Goal: Information Seeking & Learning: Learn about a topic

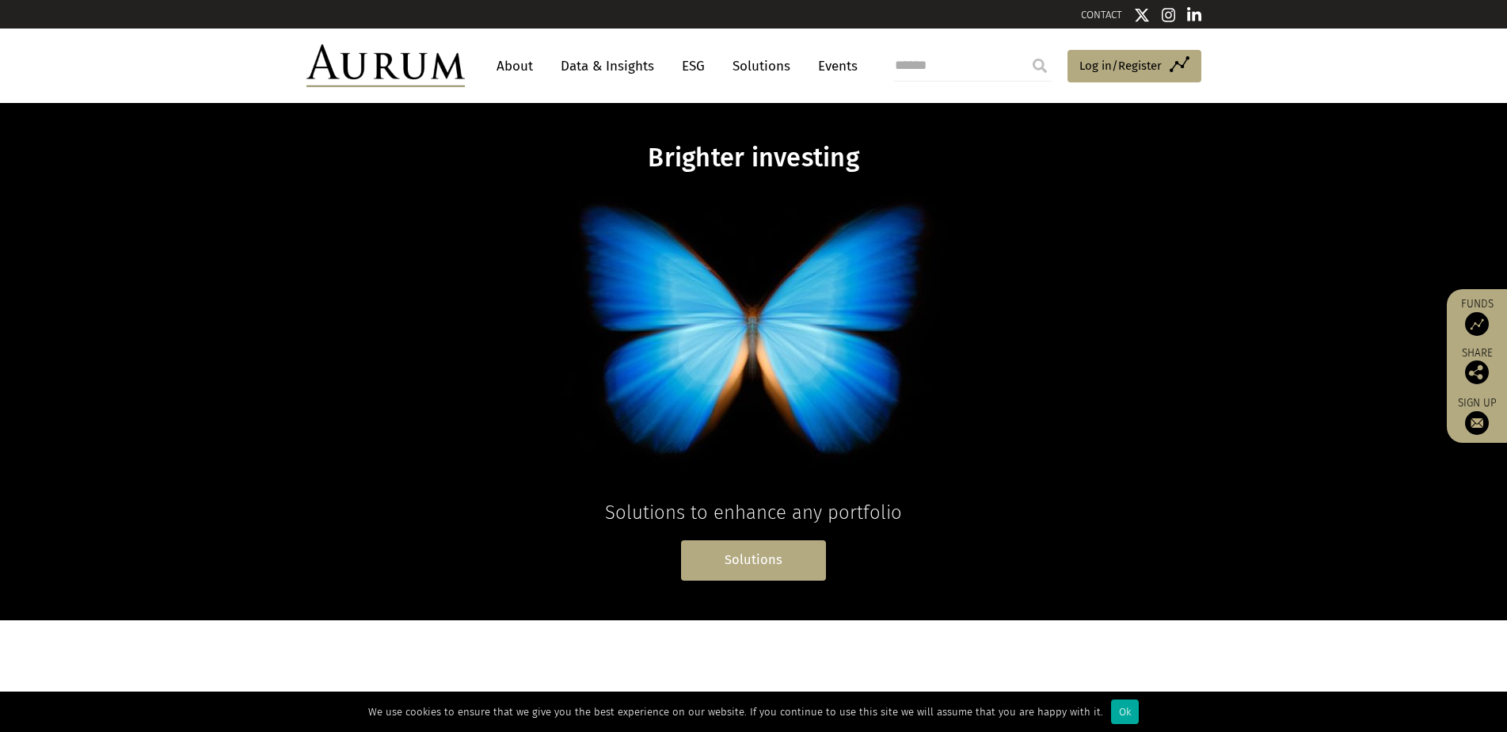
click at [750, 554] on link "Solutions" at bounding box center [753, 560] width 145 height 40
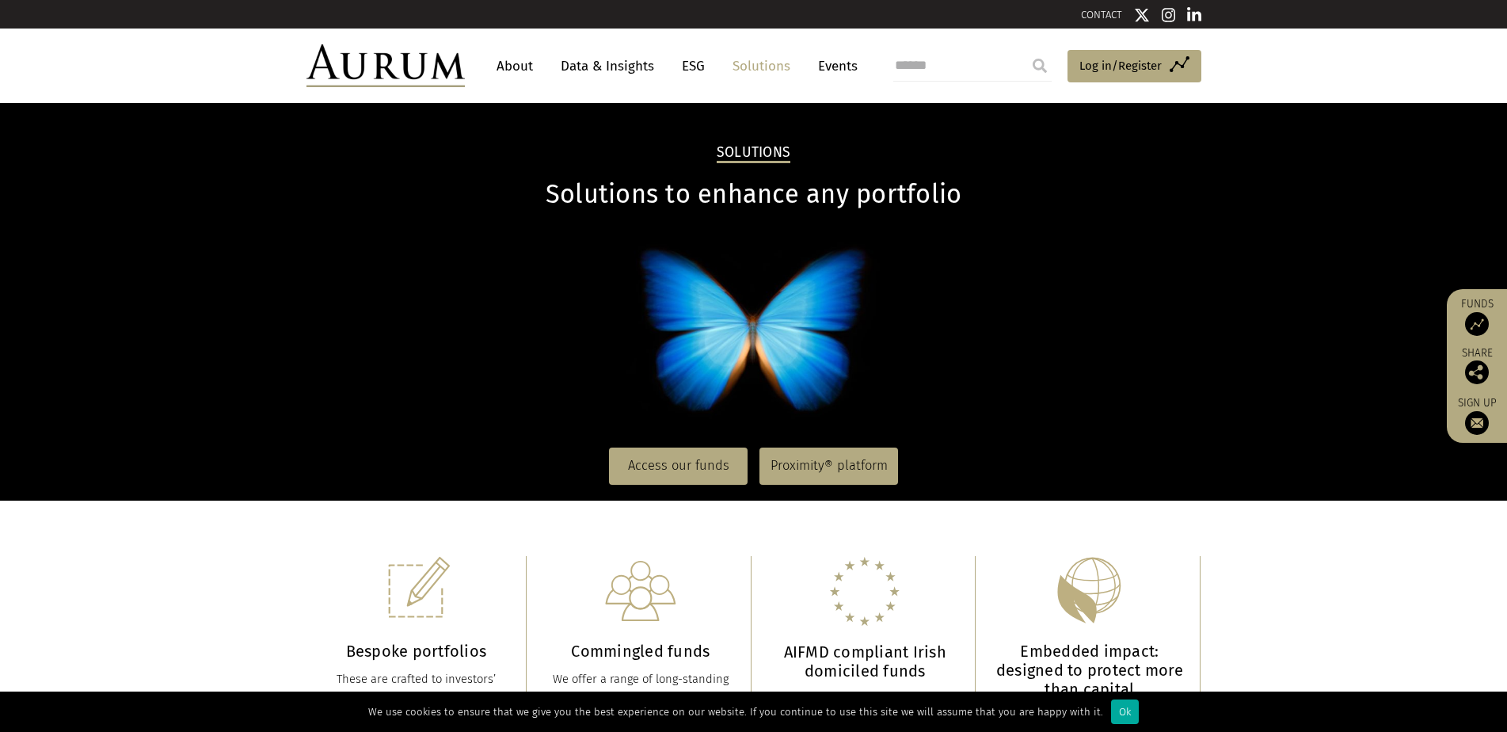
click at [517, 61] on link "About" at bounding box center [515, 65] width 52 height 29
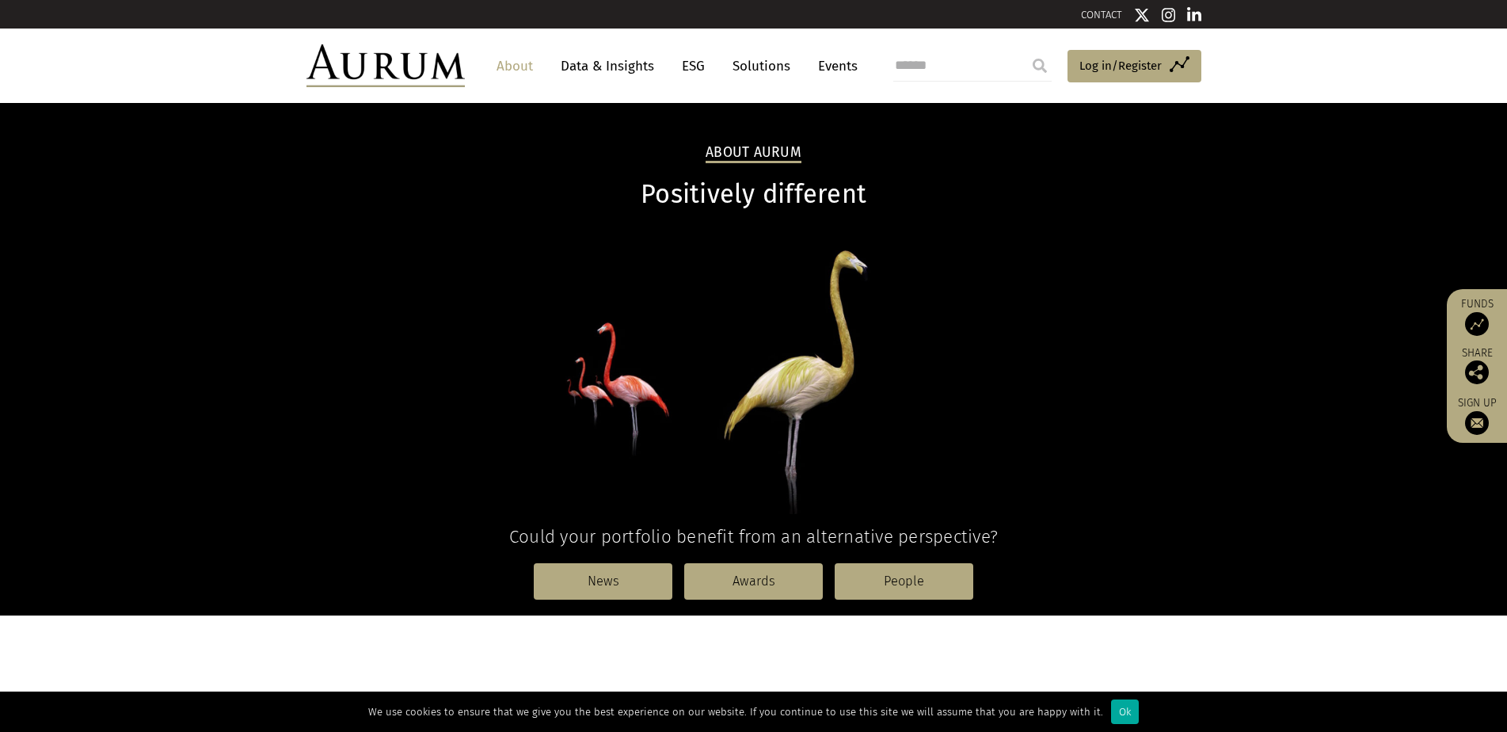
click at [623, 61] on link "Data & Insights" at bounding box center [607, 65] width 109 height 29
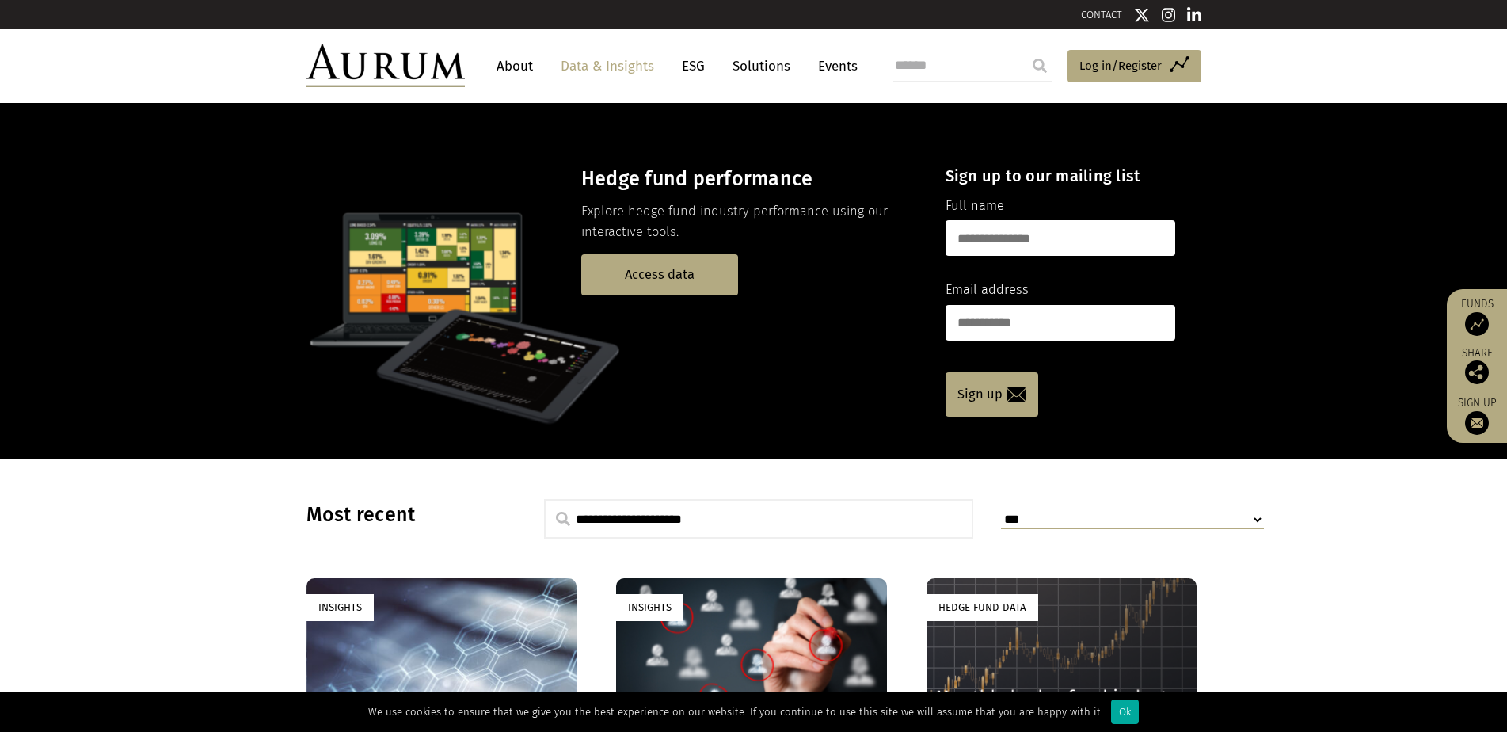
click at [686, 60] on link "ESG" at bounding box center [693, 65] width 39 height 29
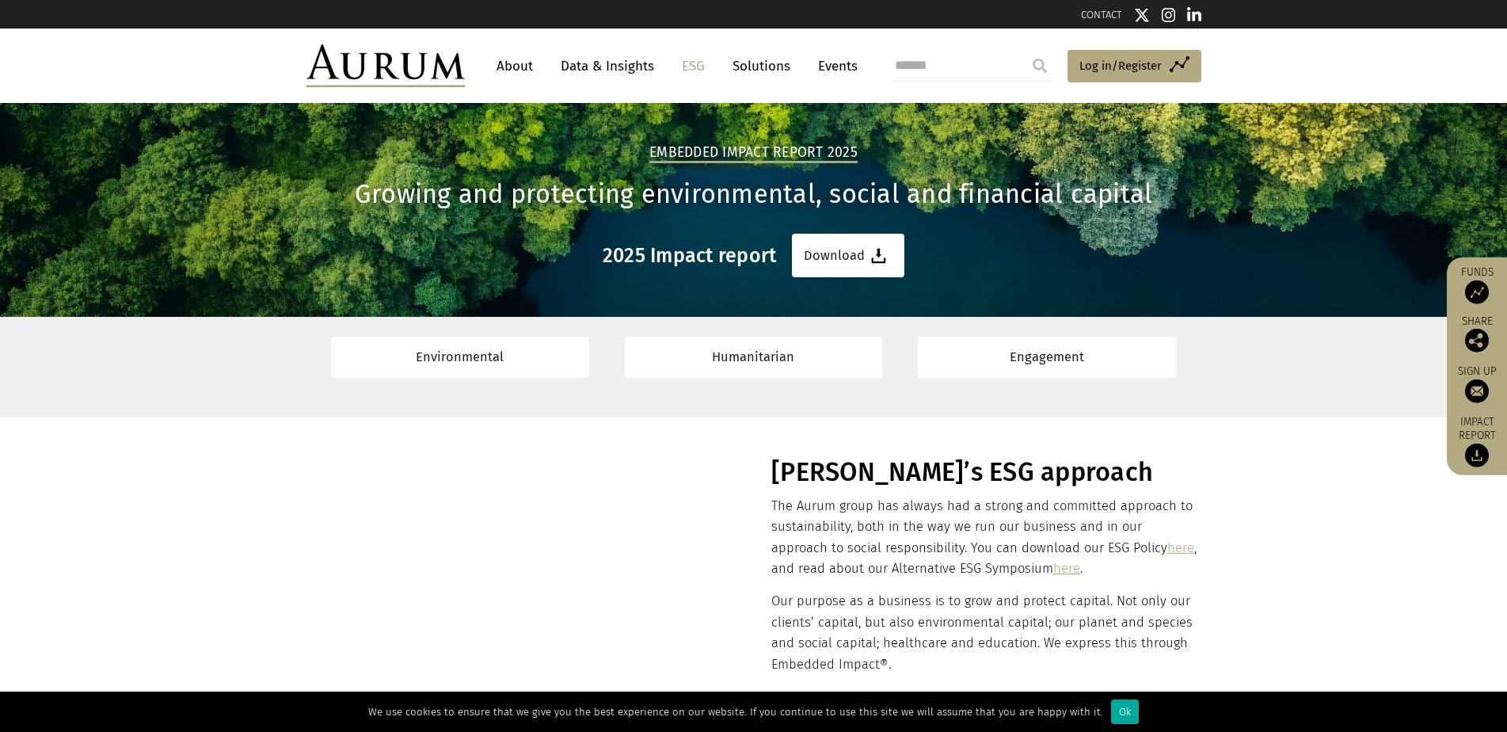
click at [760, 61] on link "Solutions" at bounding box center [762, 65] width 74 height 29
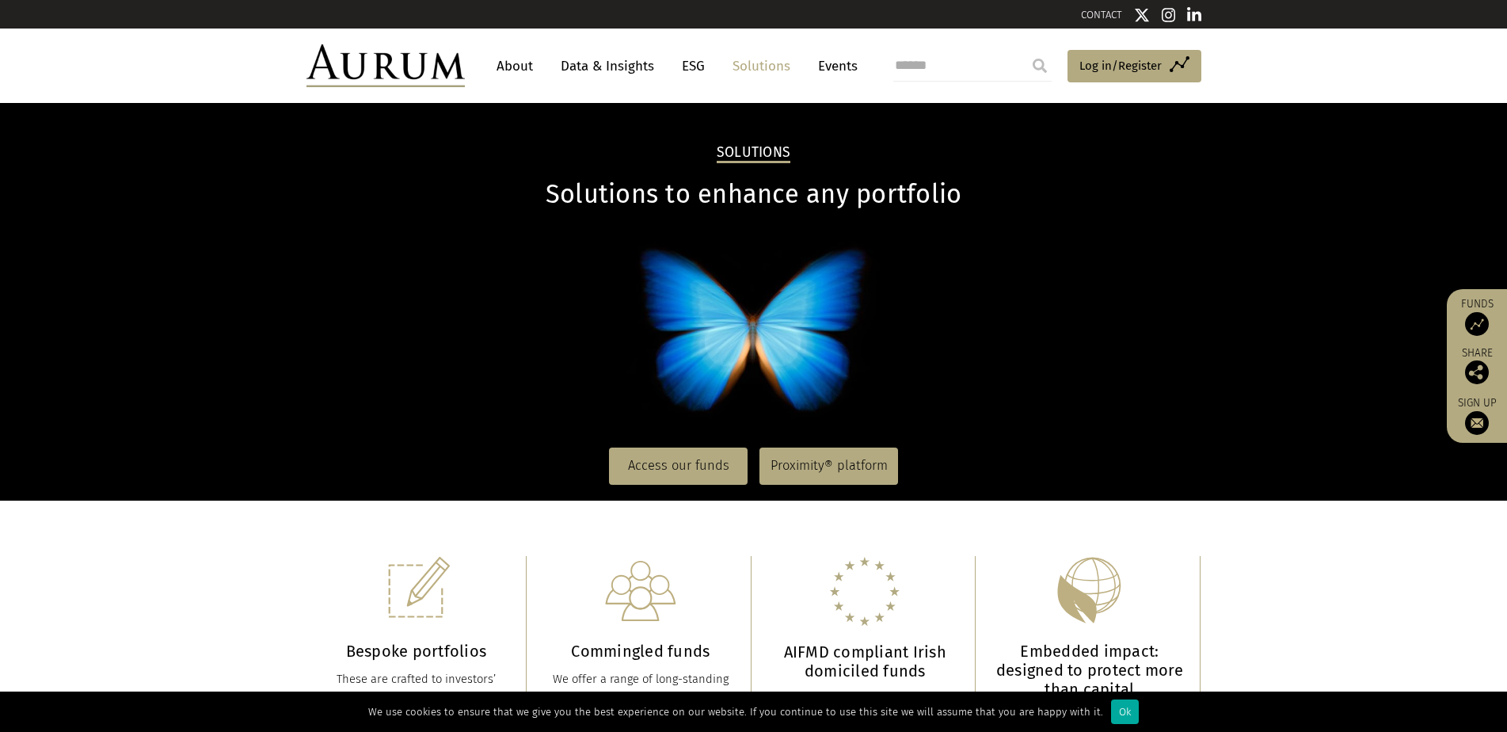
click at [1247, 10] on div "CONTACT" at bounding box center [753, 14] width 1507 height 29
click at [514, 59] on link "About" at bounding box center [515, 65] width 52 height 29
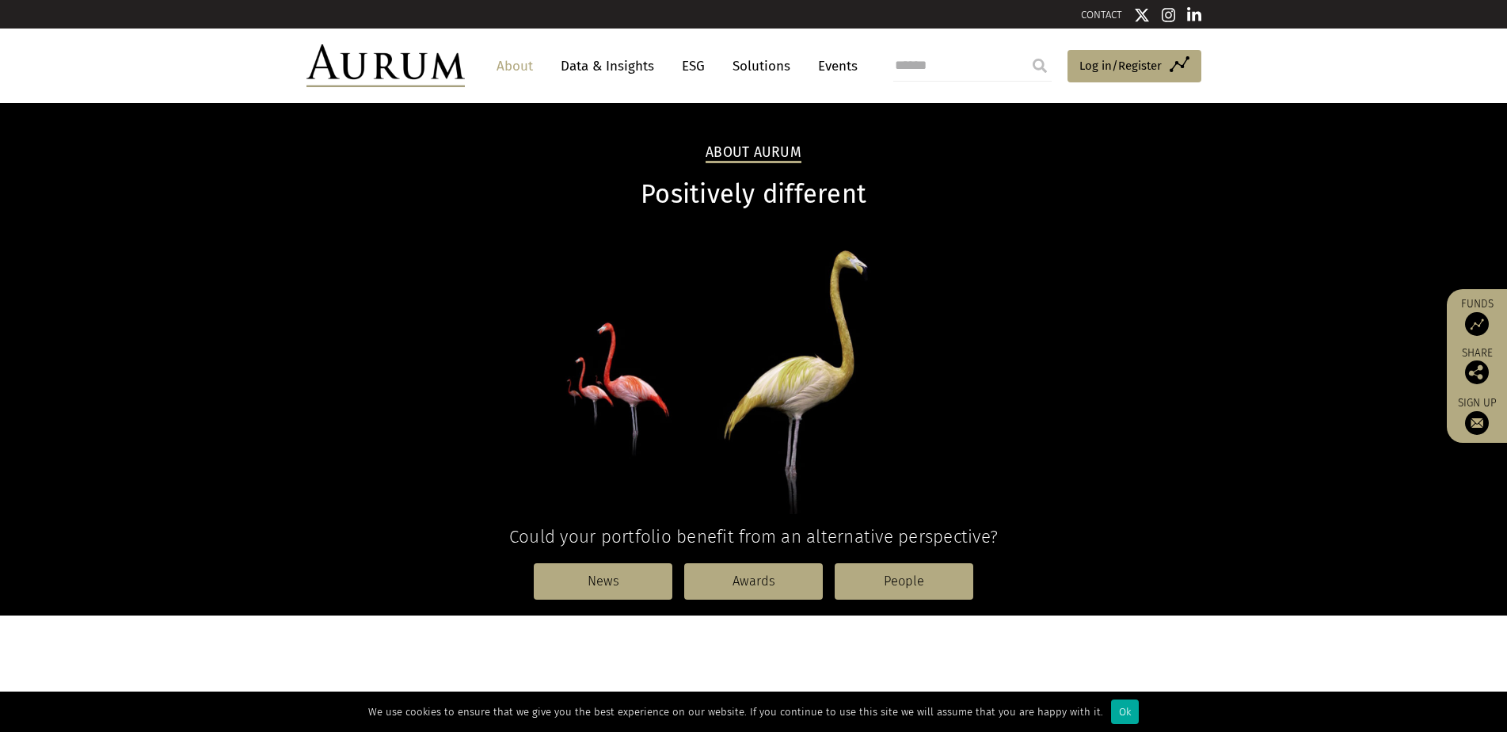
click at [611, 63] on link "Data & Insights" at bounding box center [607, 65] width 109 height 29
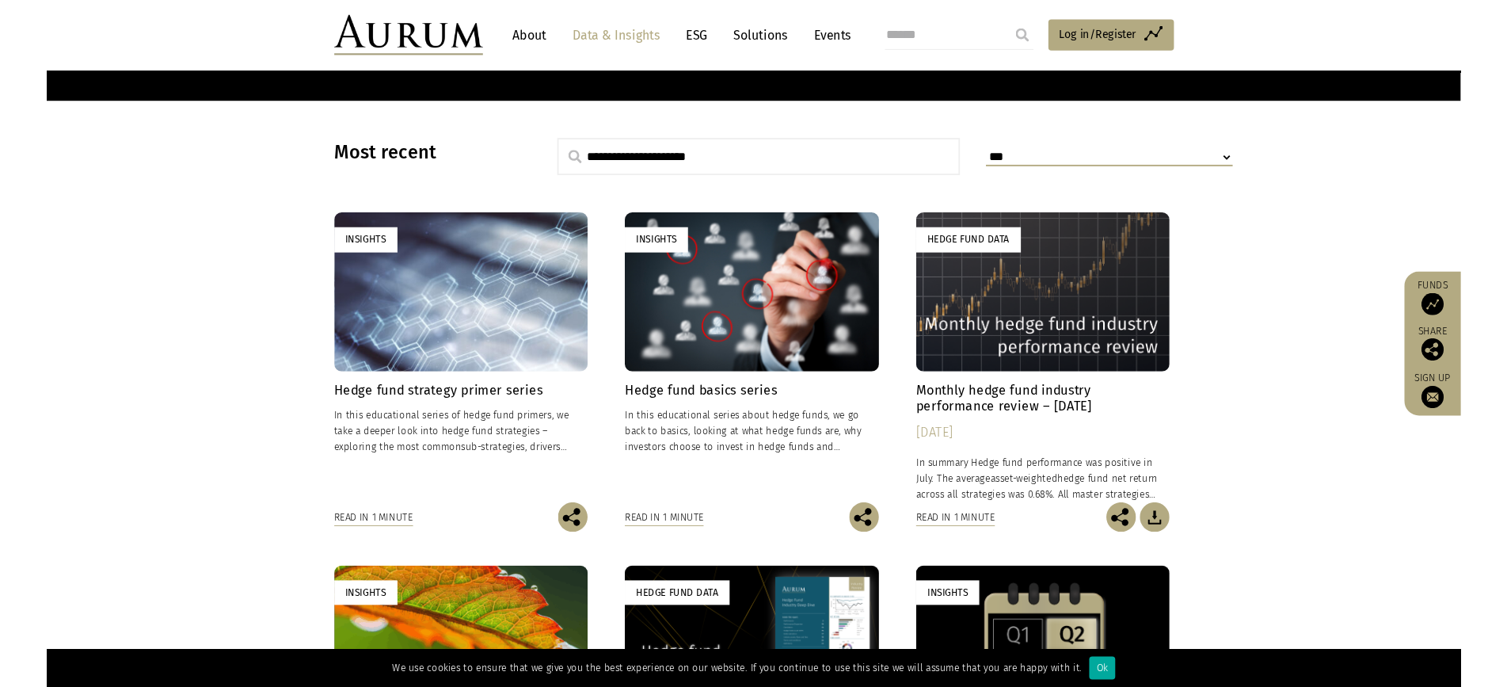
scroll to position [396, 0]
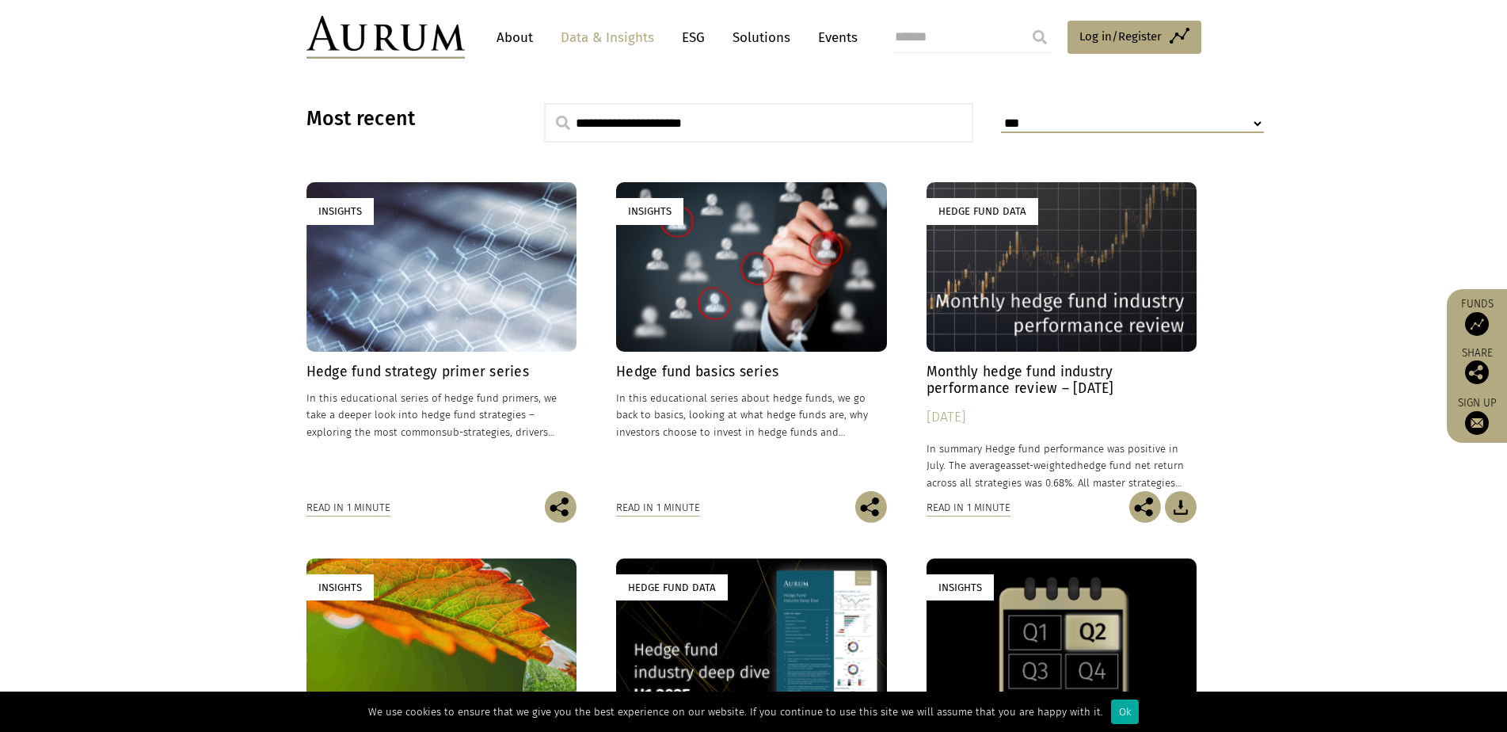
click at [1039, 371] on h4 "Monthly hedge fund industry performance review – [DATE]" at bounding box center [1062, 380] width 271 height 33
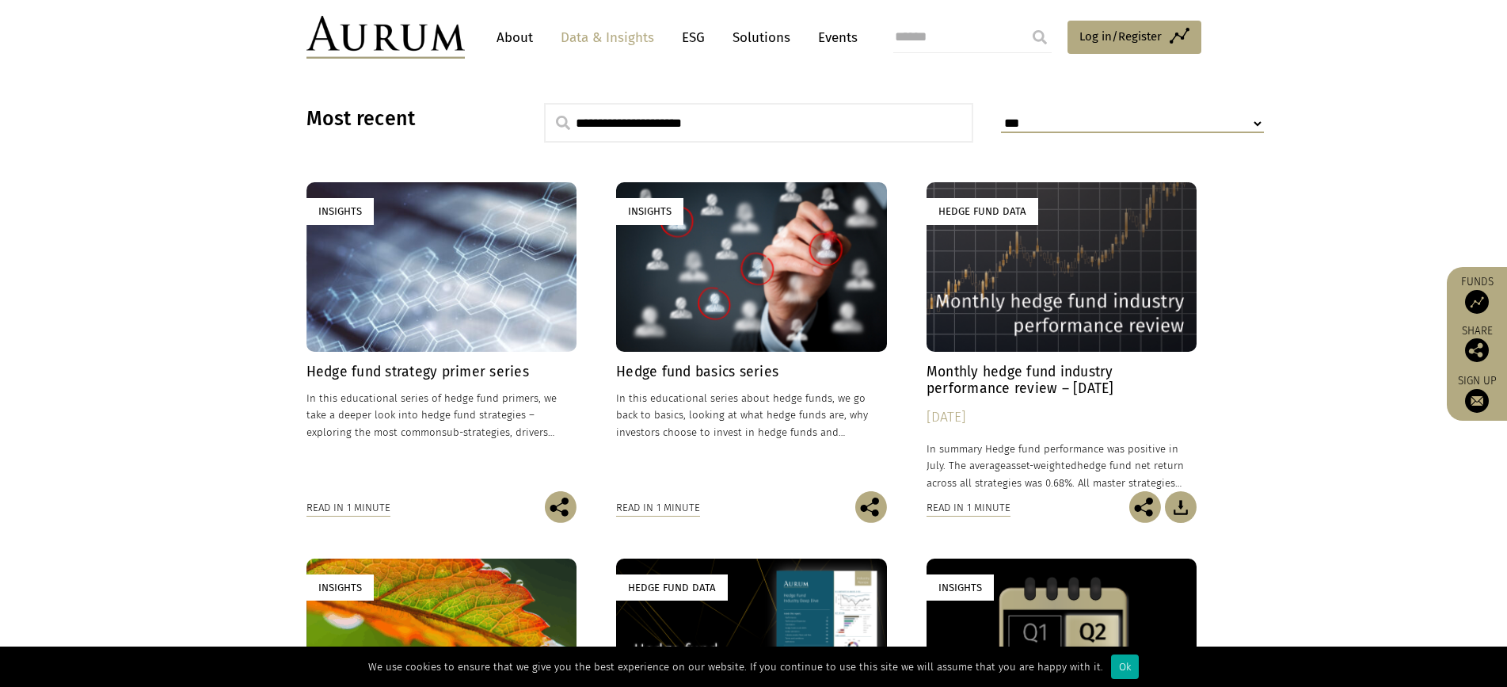
click at [611, 118] on input "text" at bounding box center [759, 123] width 430 height 40
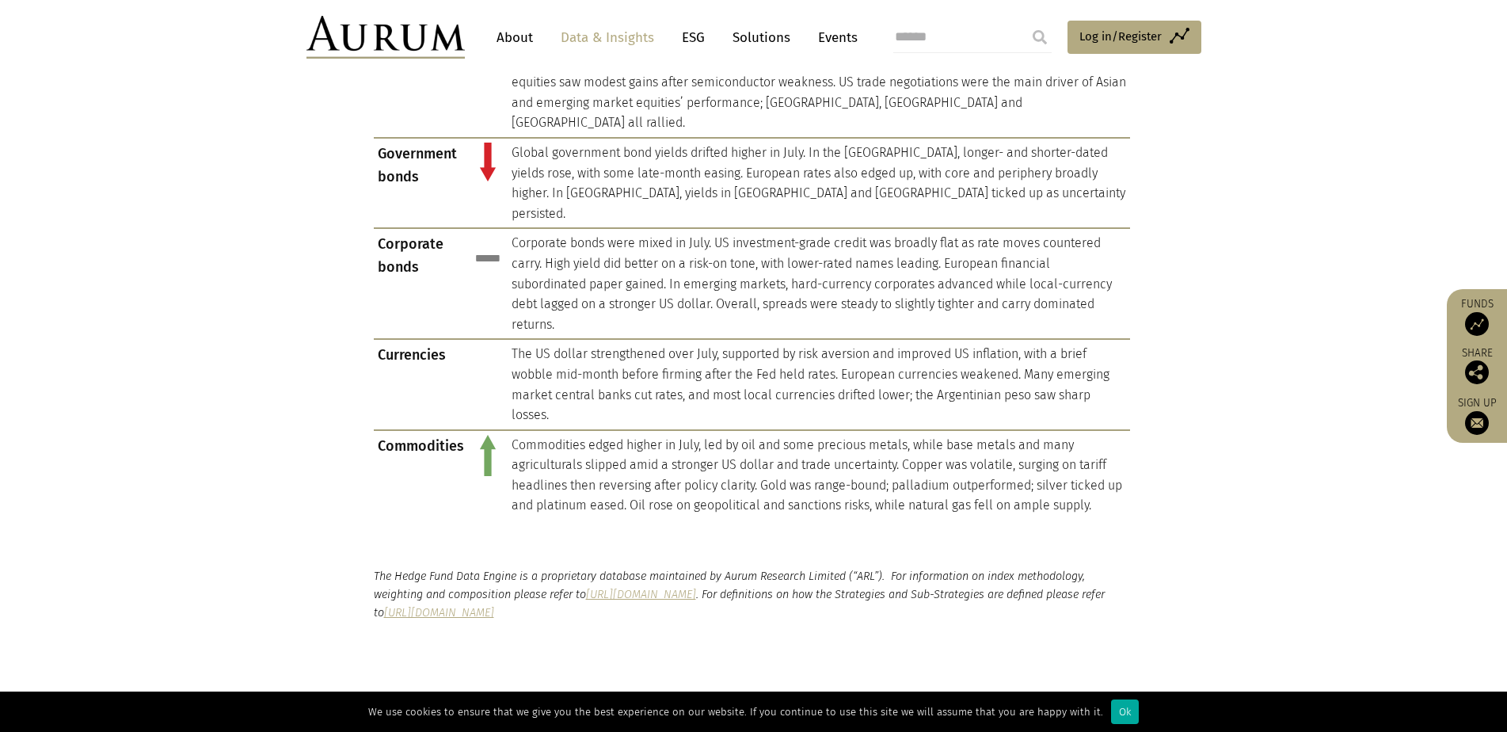
scroll to position [1409, 0]
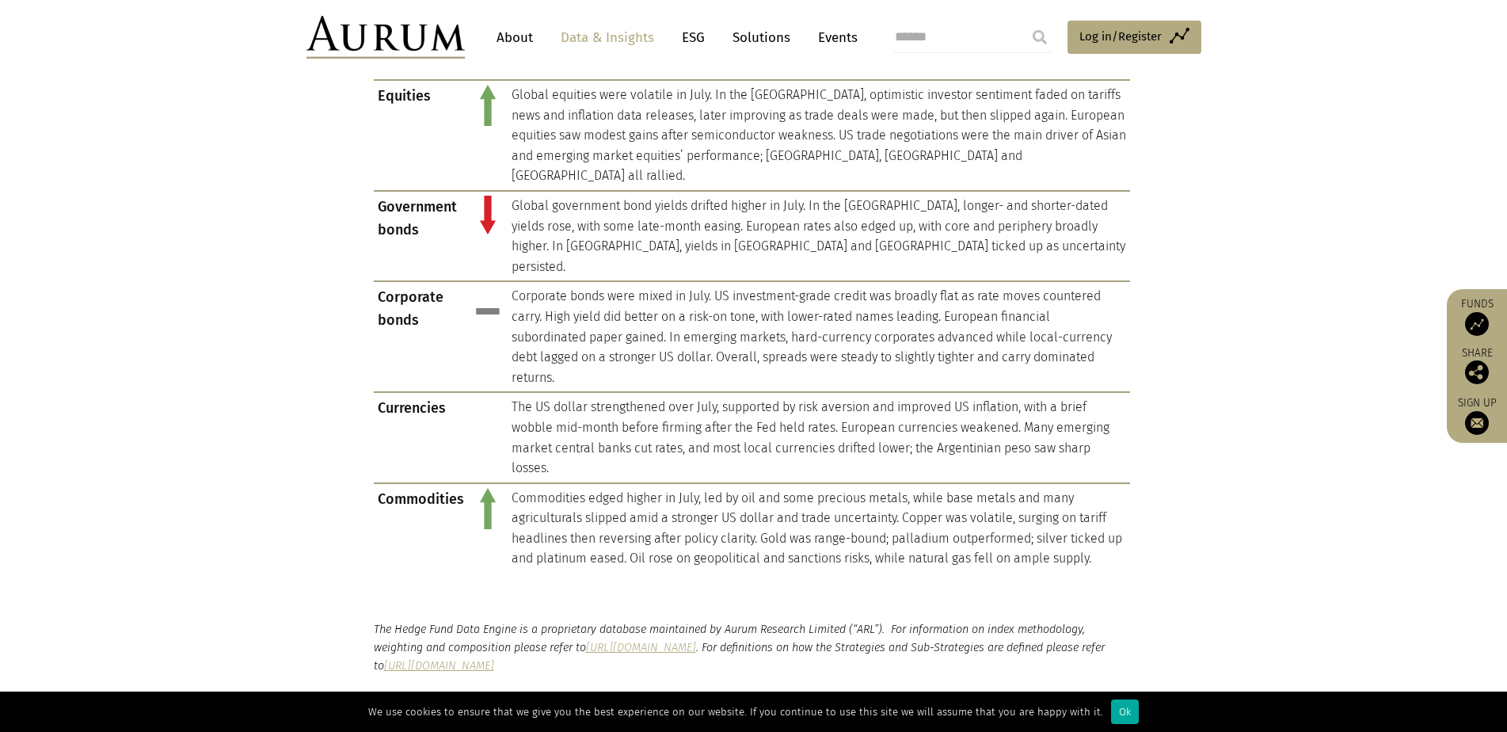
click at [929, 37] on input "search" at bounding box center [972, 37] width 158 height 32
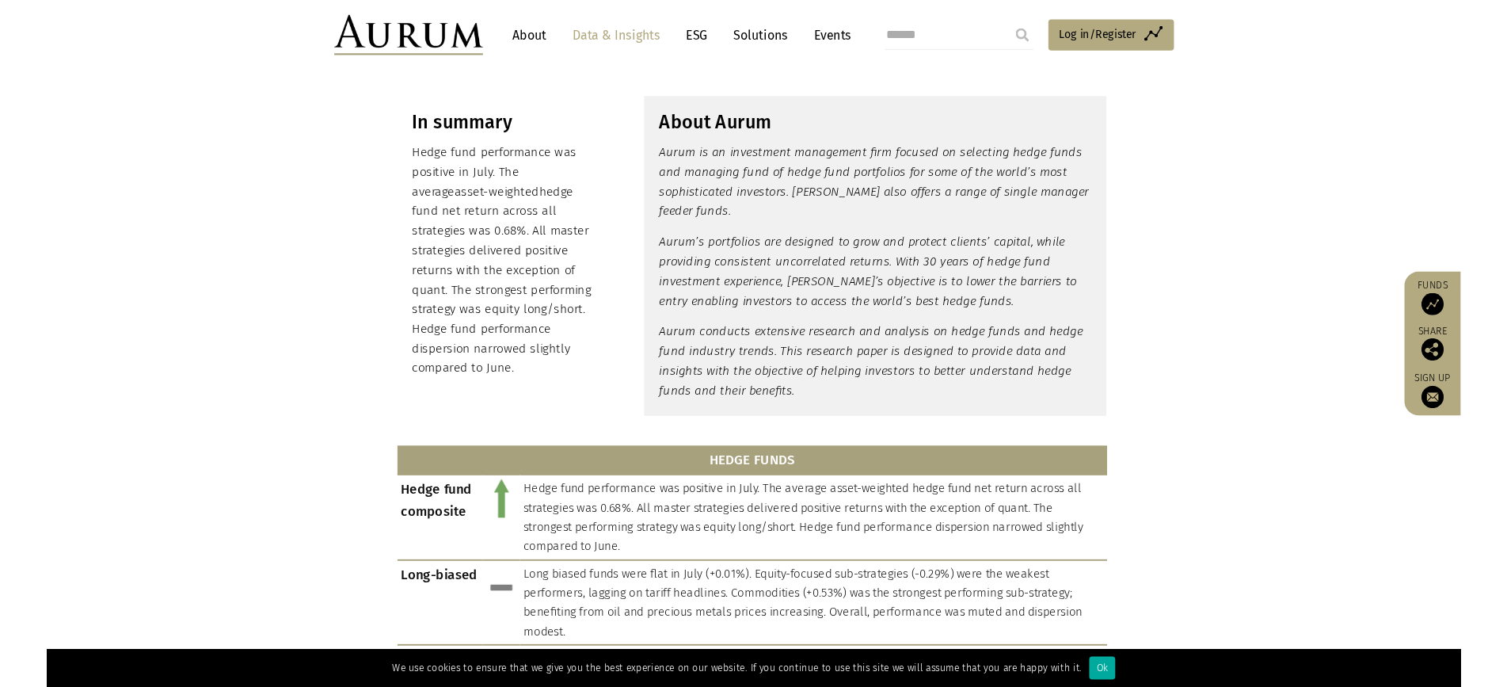
scroll to position [0, 0]
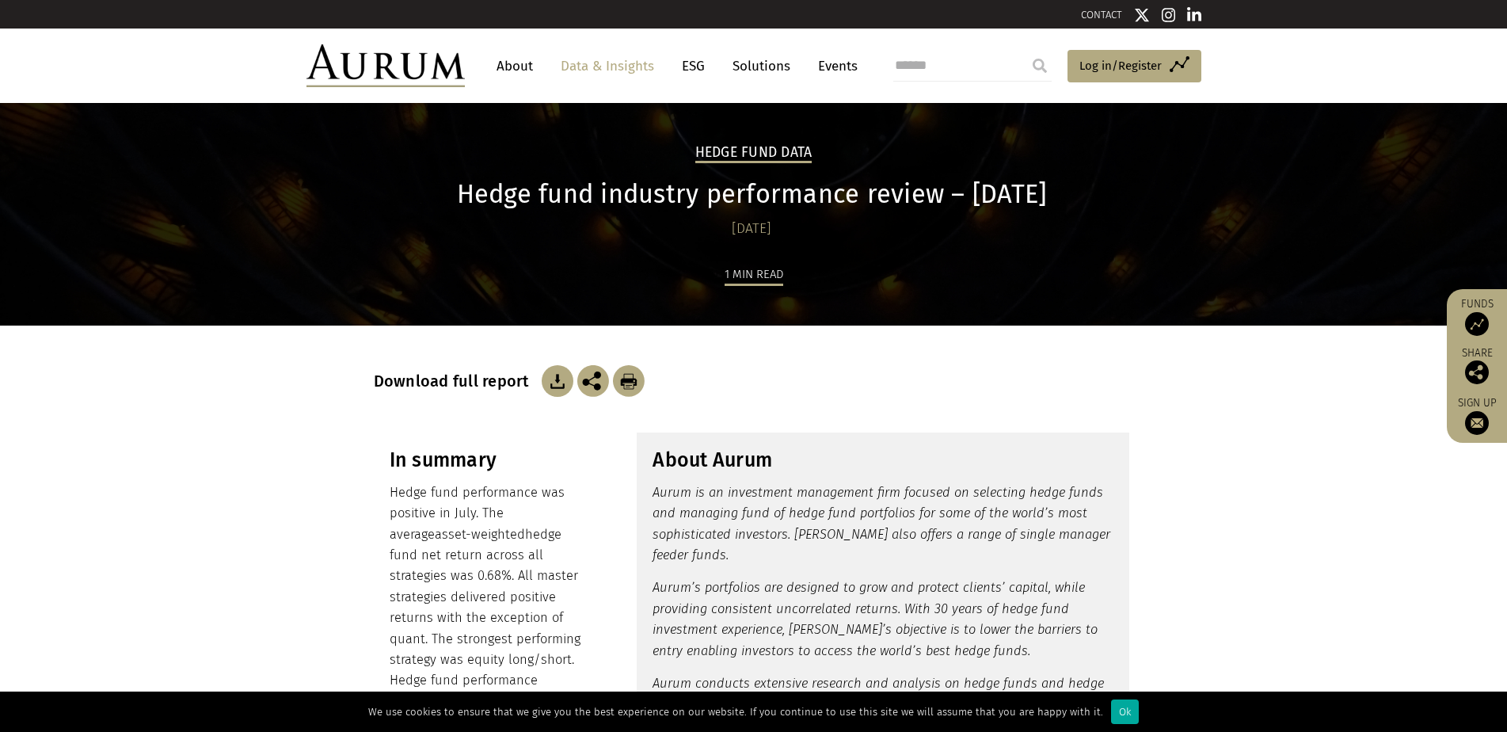
click at [553, 375] on img at bounding box center [558, 381] width 32 height 32
